Goal: Find specific page/section: Find specific page/section

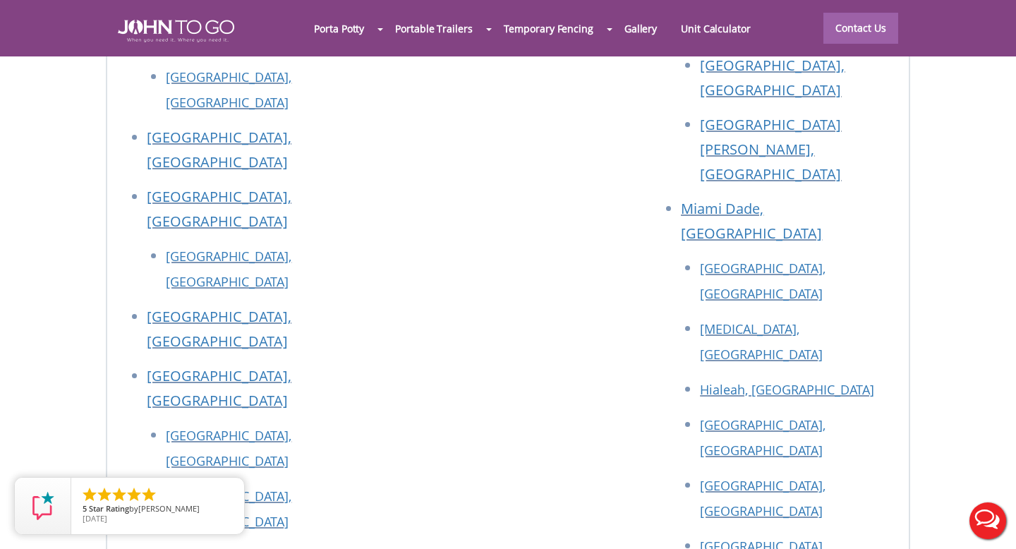
scroll to position [5843, 0]
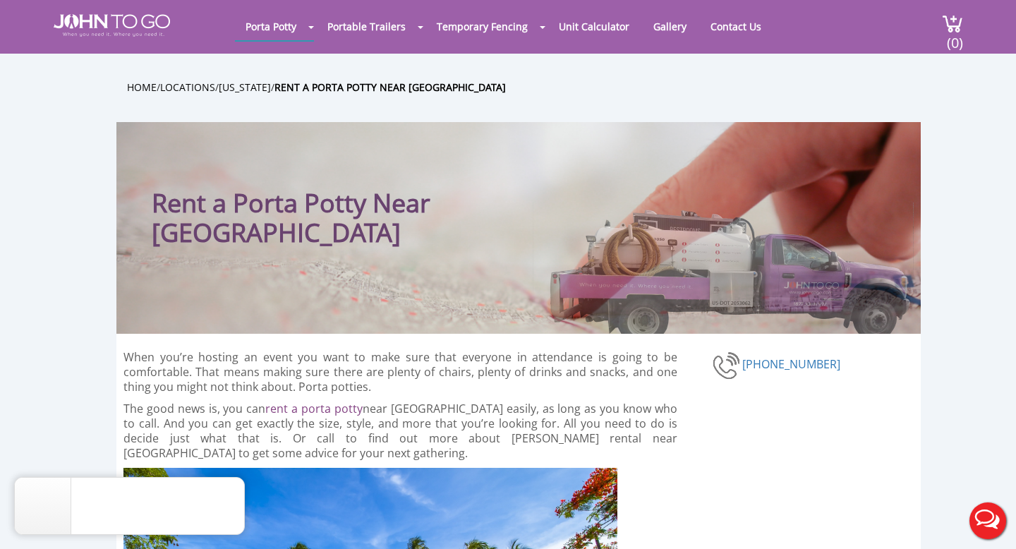
click at [571, 242] on img at bounding box center [723, 267] width 381 height 131
click at [508, 322] on div "Rent a Porta Potty Near [GEOGRAPHIC_DATA]" at bounding box center [518, 228] width 804 height 212
